Goal: Find specific page/section: Find specific page/section

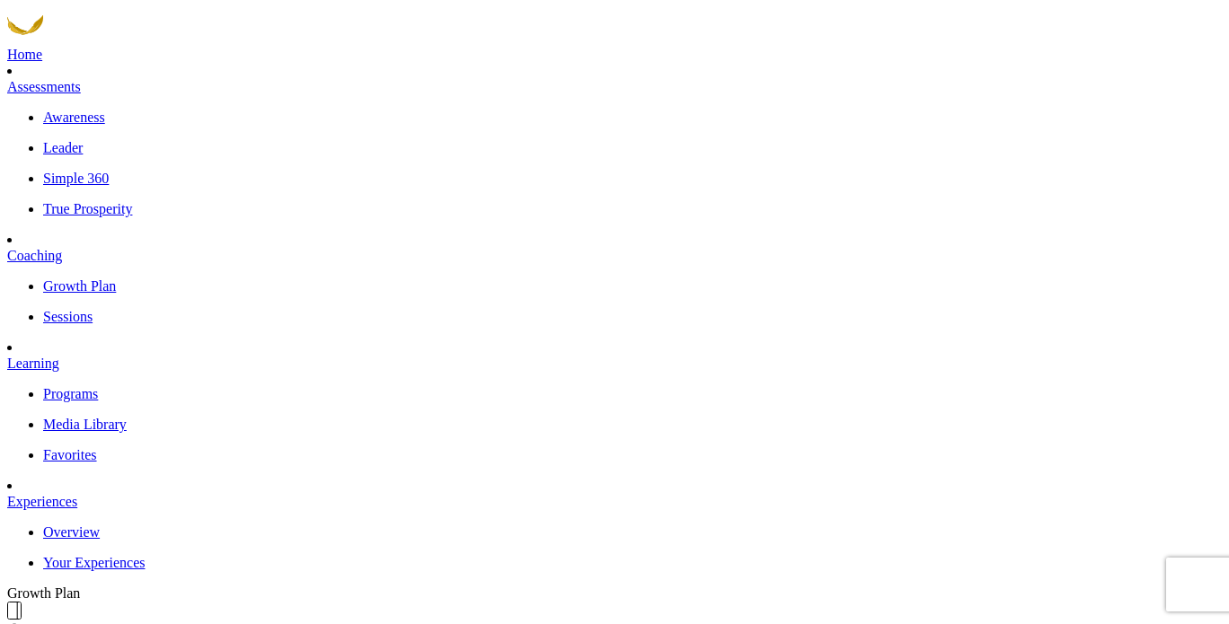
click at [83, 402] on p "Programs" at bounding box center [632, 394] width 1179 height 16
